Goal: Navigation & Orientation: Find specific page/section

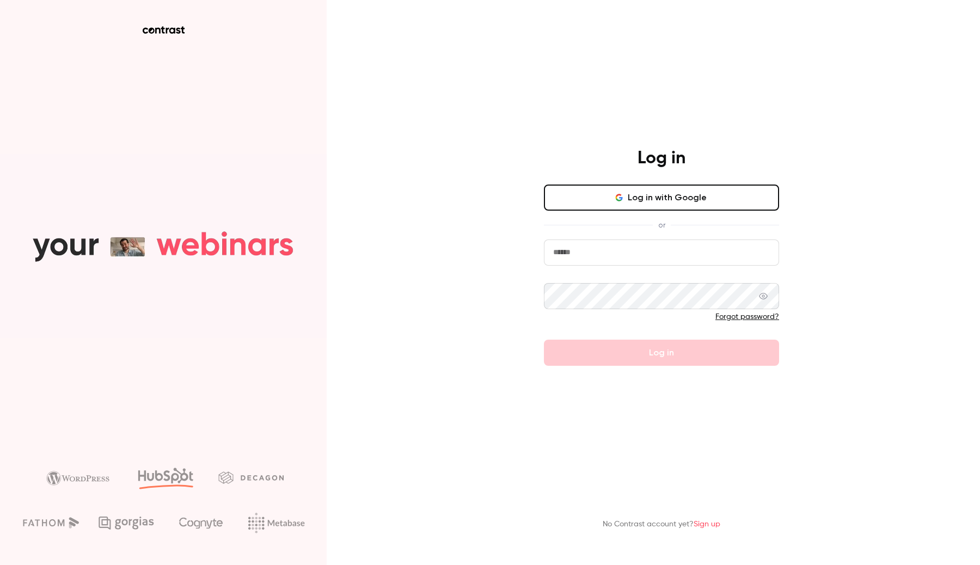
click at [617, 261] on input "email" at bounding box center [661, 252] width 235 height 26
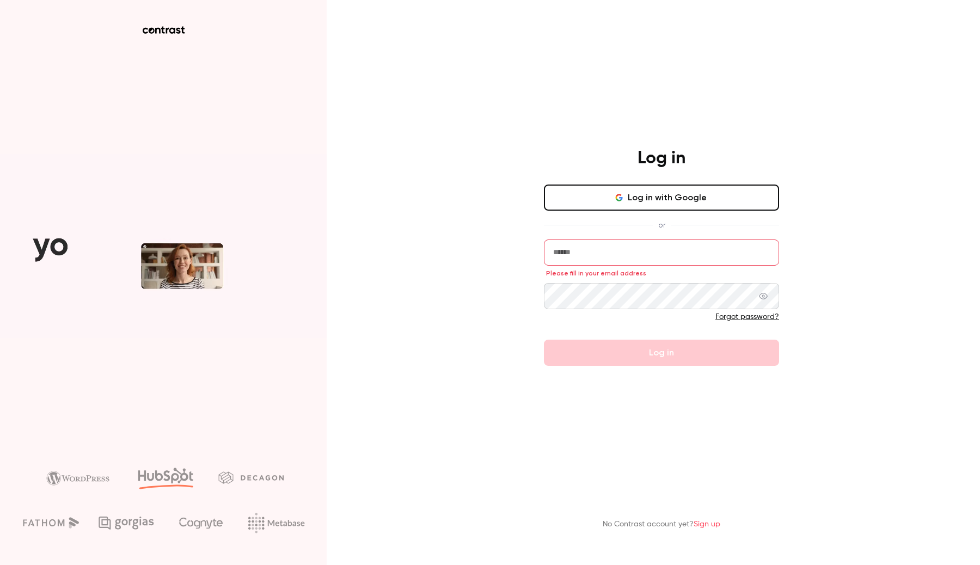
type input "**********"
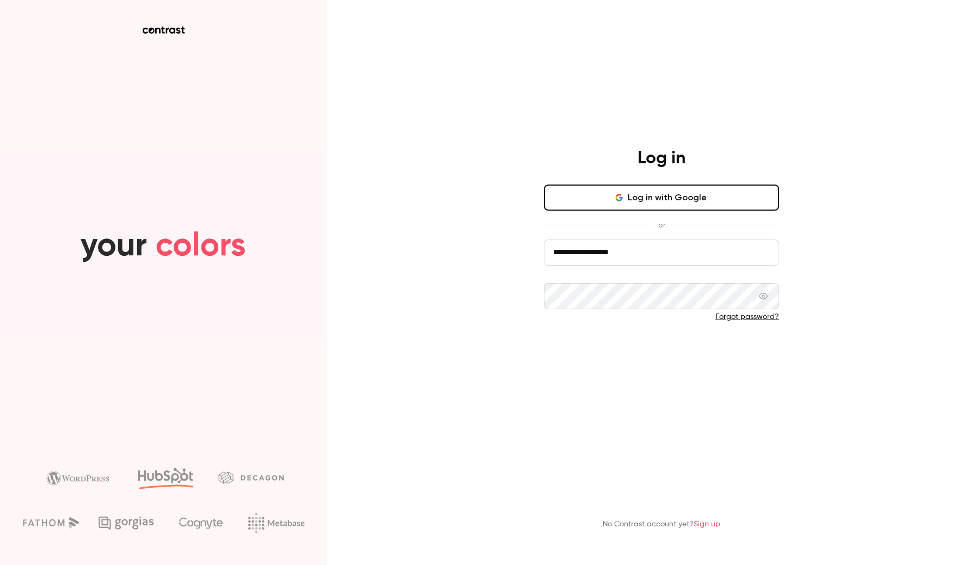
click at [644, 348] on button "Log in" at bounding box center [661, 353] width 235 height 26
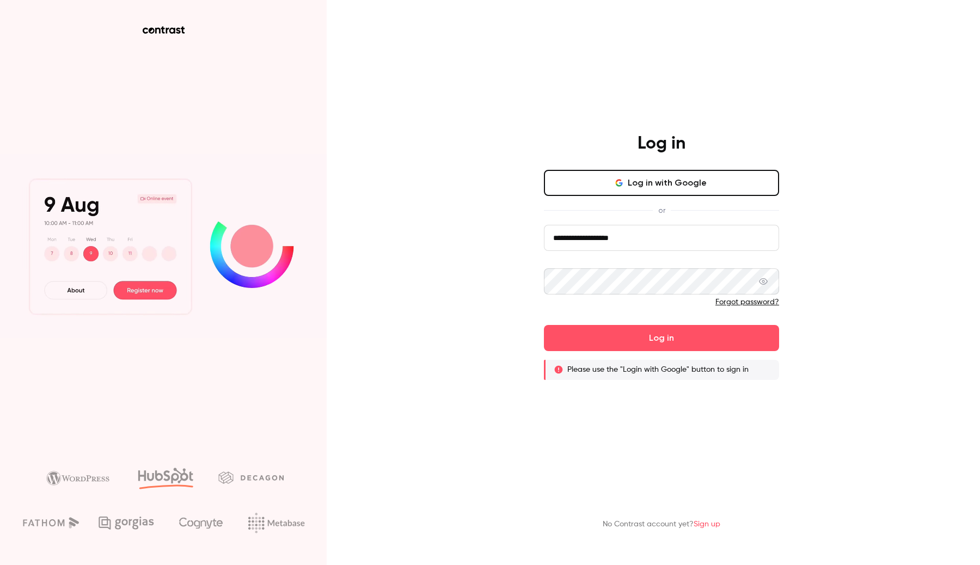
click at [638, 180] on button "Log in with Google" at bounding box center [661, 183] width 235 height 26
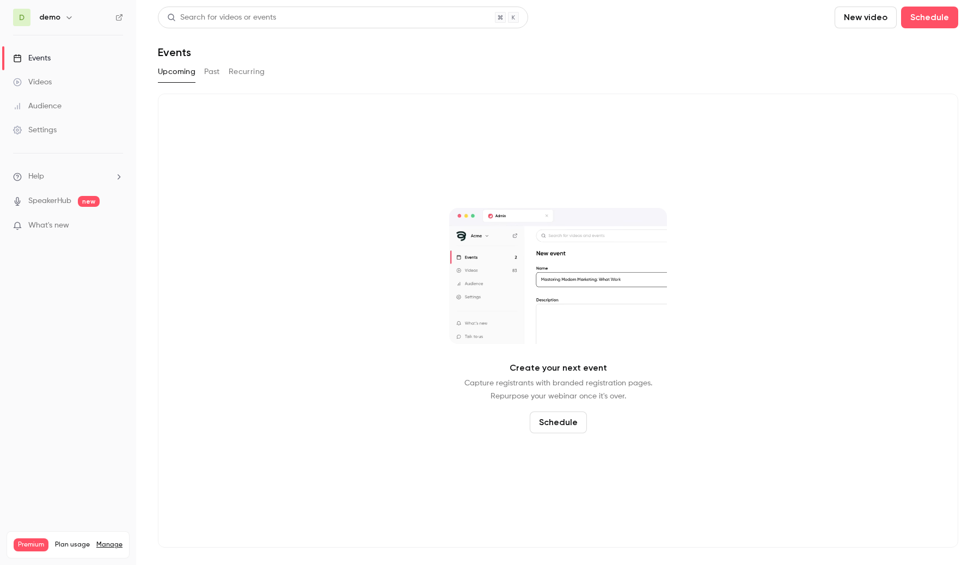
click at [71, 20] on icon "button" at bounding box center [69, 17] width 9 height 9
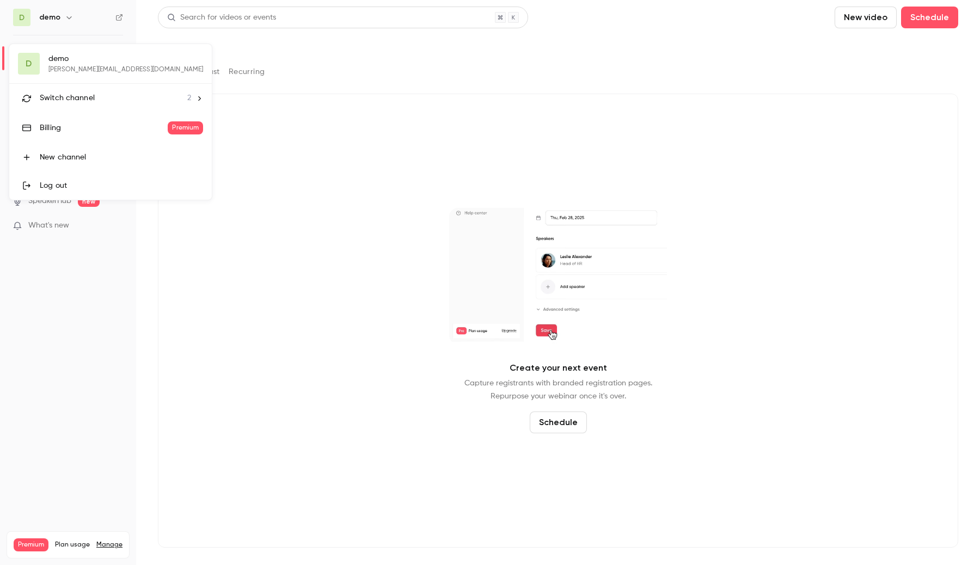
click at [79, 84] on li "Switch channel 2" at bounding box center [110, 98] width 202 height 29
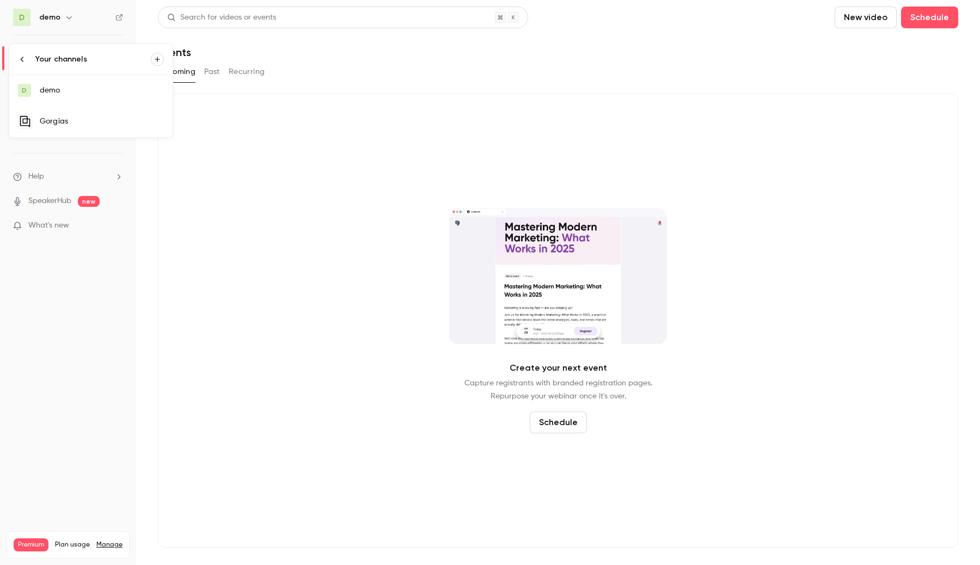
click at [74, 119] on div "Gorgias" at bounding box center [102, 121] width 124 height 11
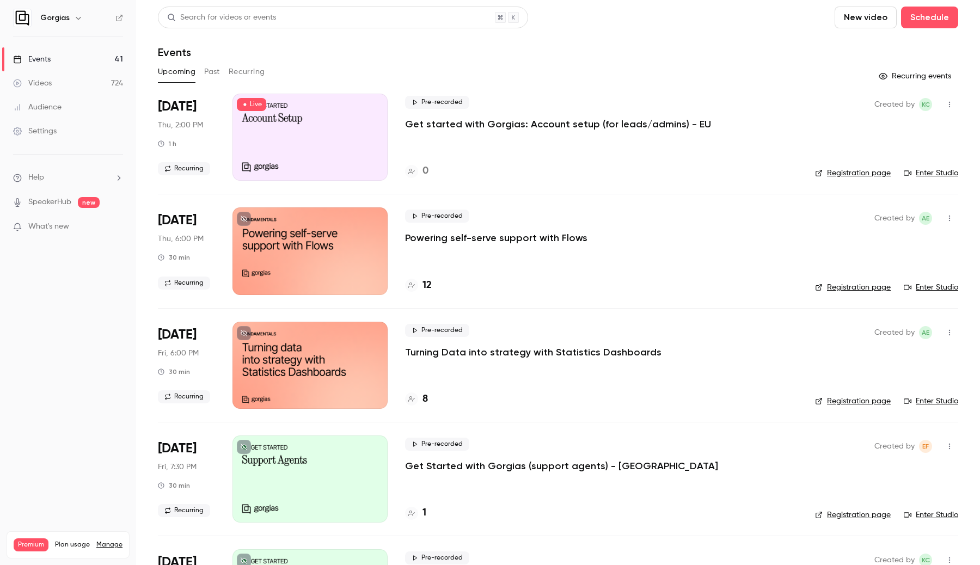
click at [81, 14] on icon "button" at bounding box center [78, 18] width 9 height 9
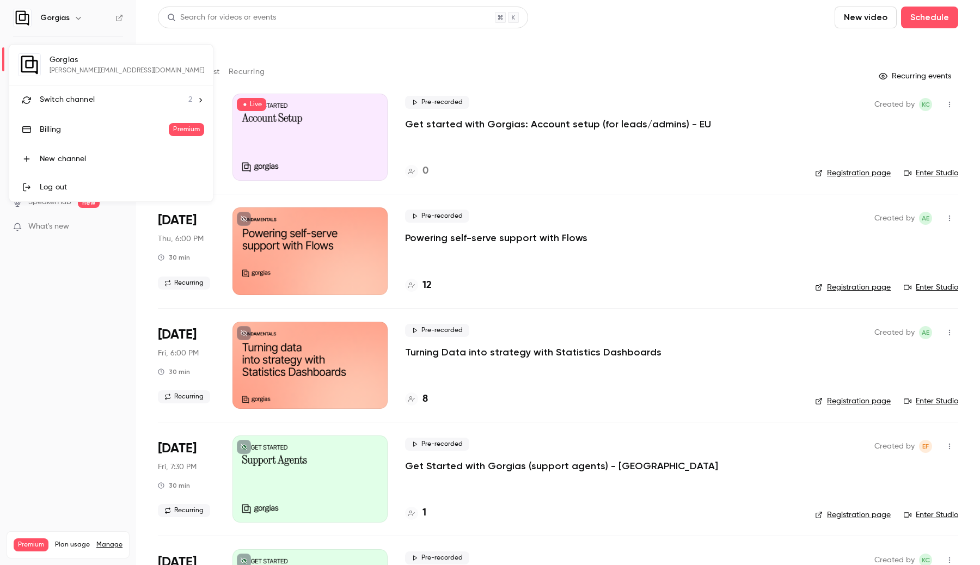
click at [83, 90] on li "Switch channel 2" at bounding box center [111, 99] width 204 height 29
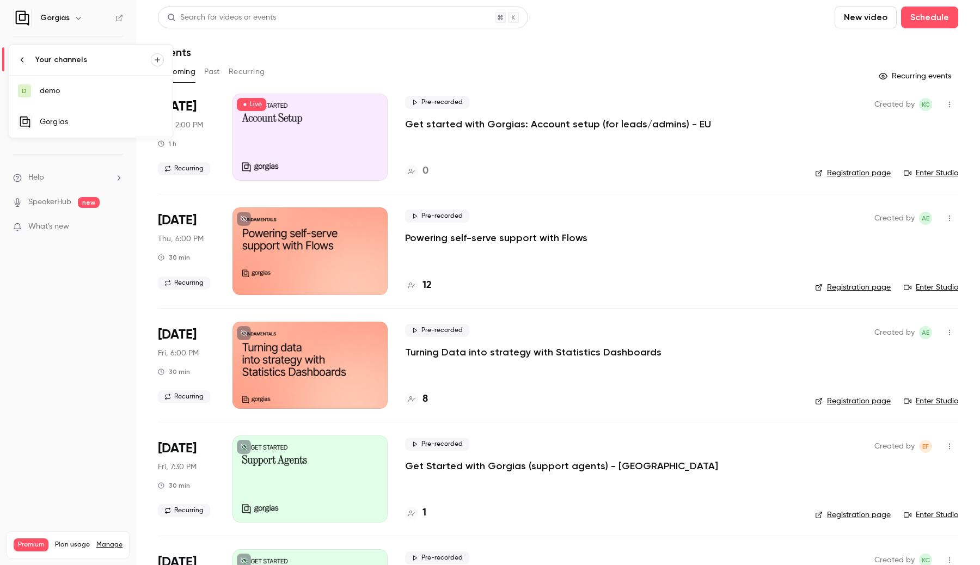
click at [83, 89] on div "demo" at bounding box center [102, 90] width 124 height 11
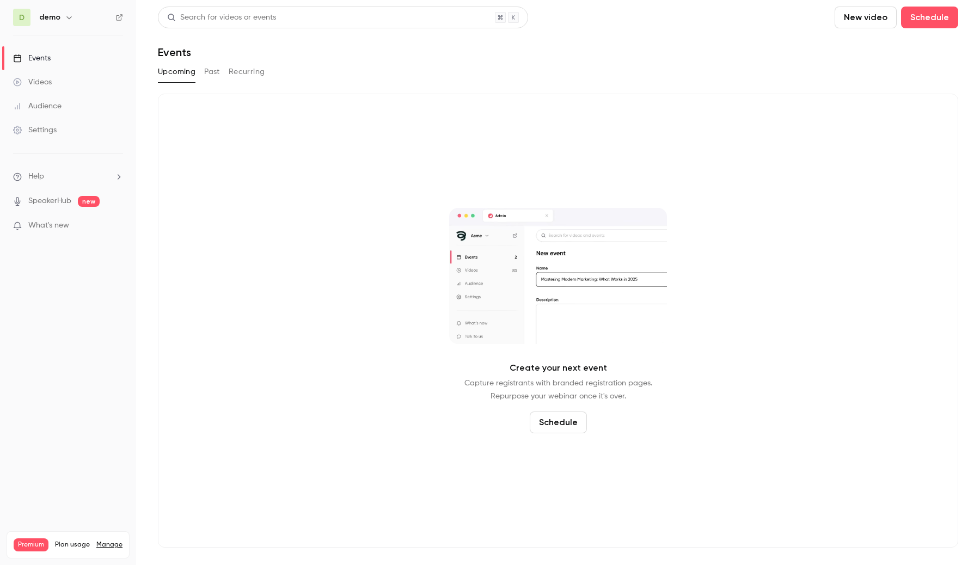
click at [212, 76] on button "Past" at bounding box center [212, 71] width 16 height 17
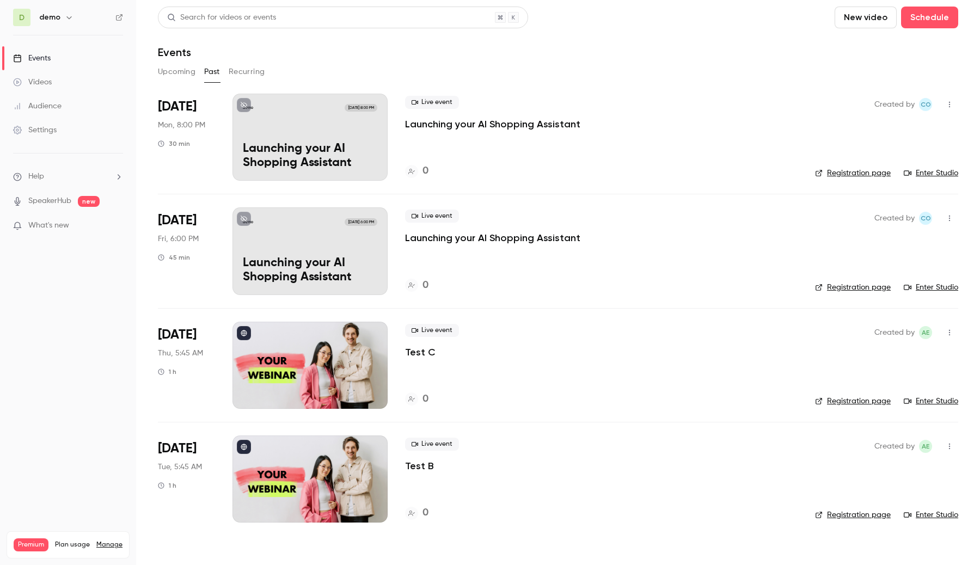
click at [69, 15] on icon "button" at bounding box center [69, 17] width 9 height 9
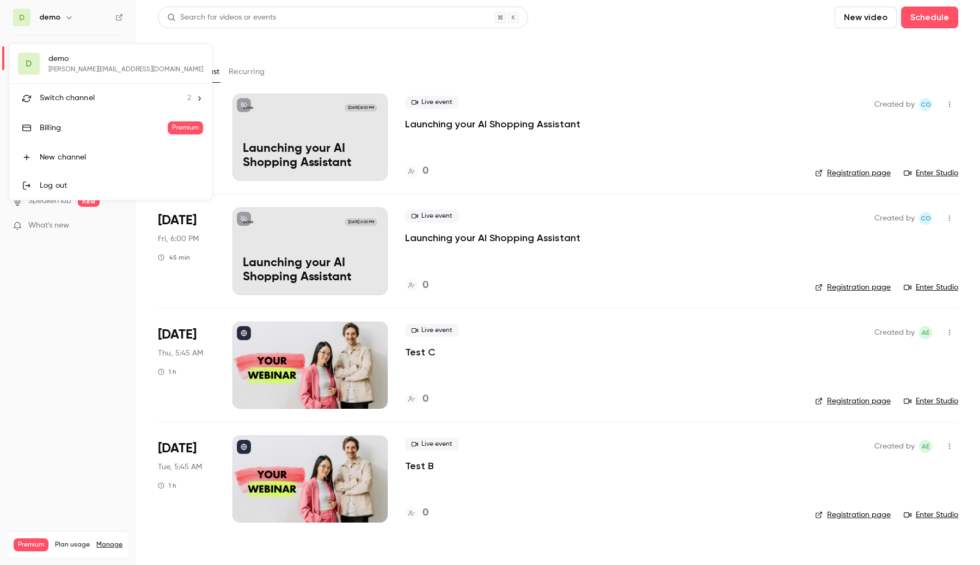
click at [88, 90] on li "Switch channel 2" at bounding box center [110, 98] width 202 height 29
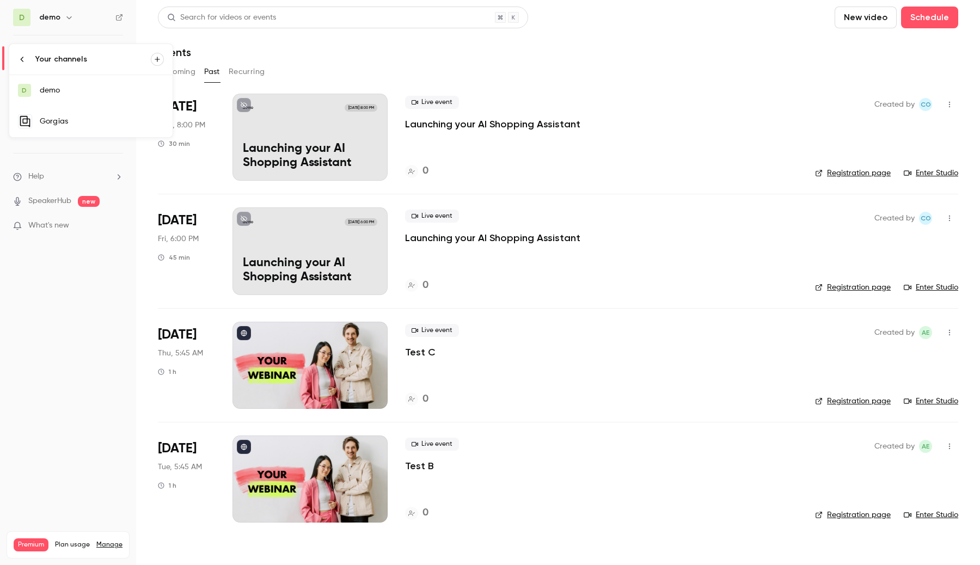
click at [77, 121] on div "Gorgias" at bounding box center [102, 121] width 124 height 11
